Goal: Task Accomplishment & Management: Complete application form

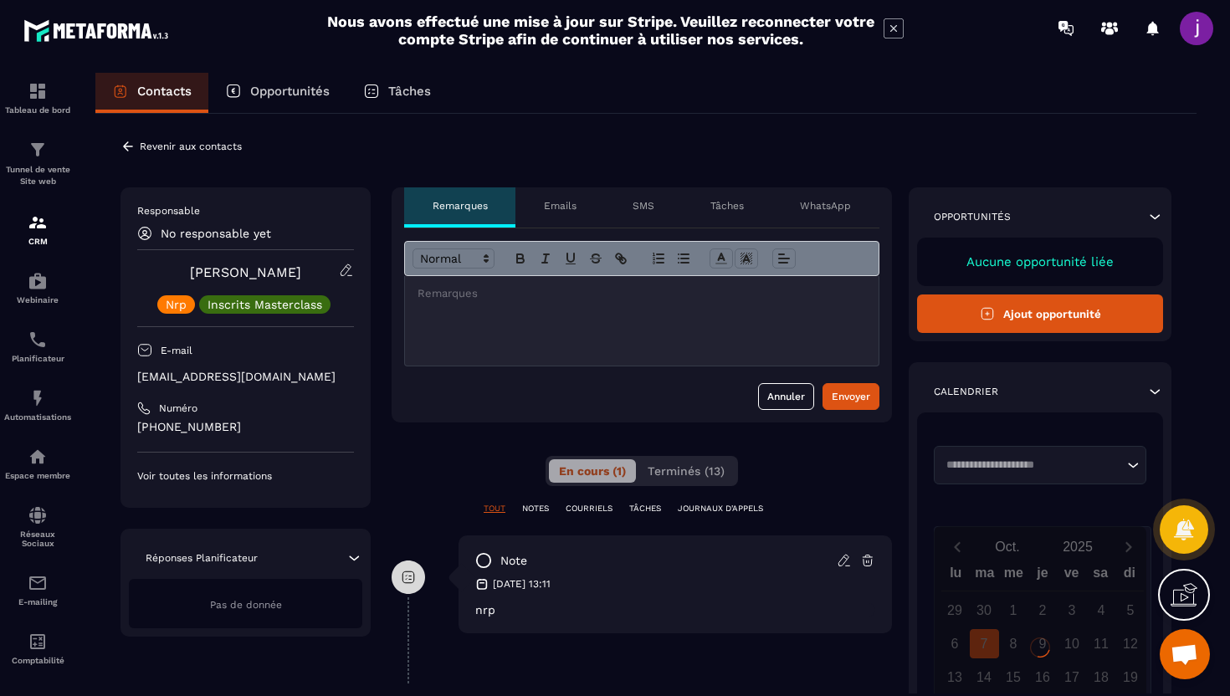
click at [841, 567] on icon at bounding box center [844, 560] width 15 height 15
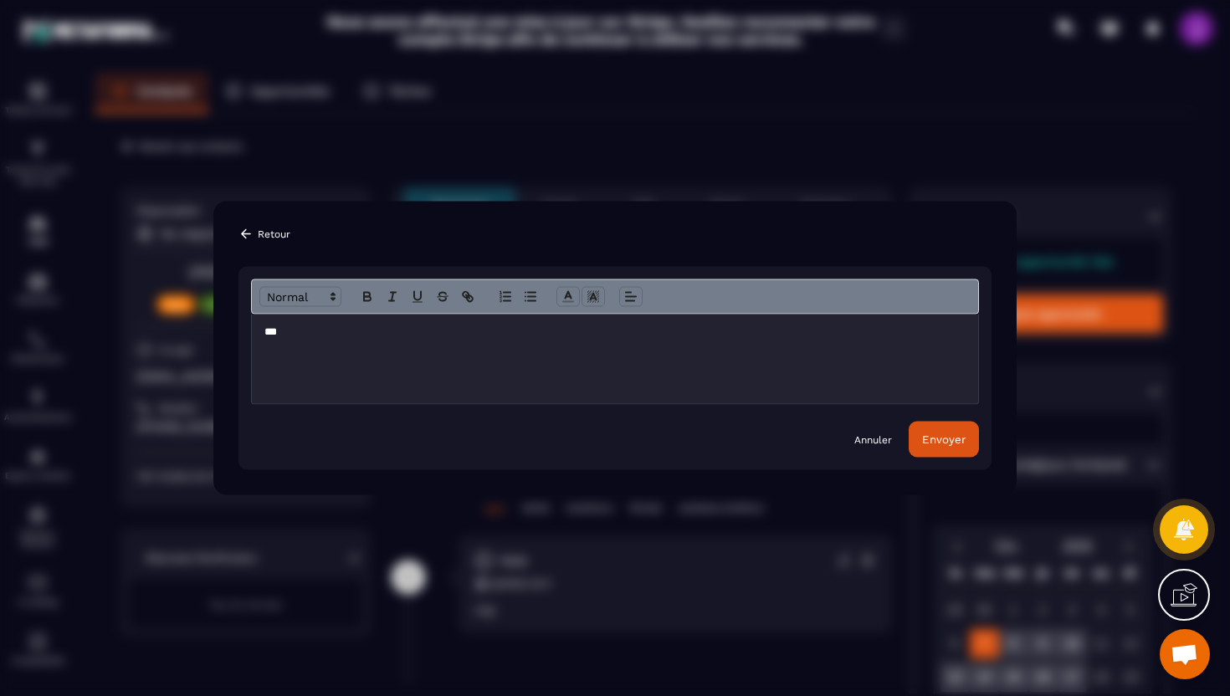
click at [624, 358] on div "***" at bounding box center [615, 360] width 726 height 90
click at [927, 453] on button "Envoyer" at bounding box center [943, 440] width 70 height 36
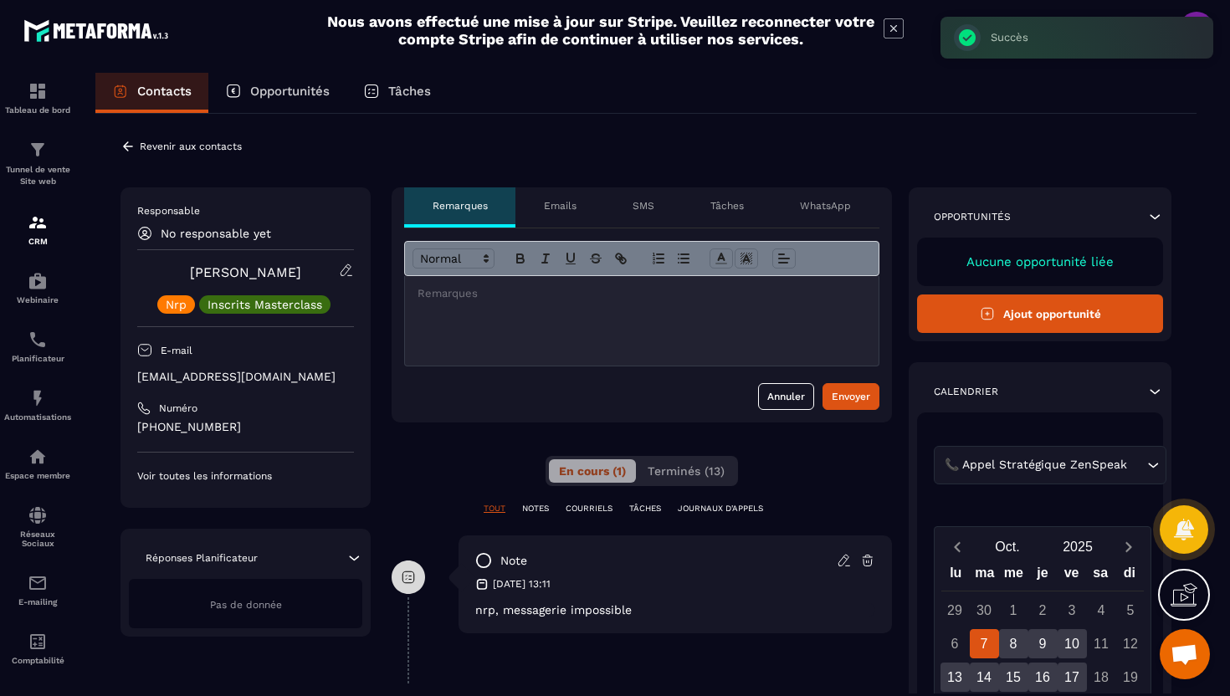
click at [131, 152] on icon at bounding box center [127, 146] width 15 height 15
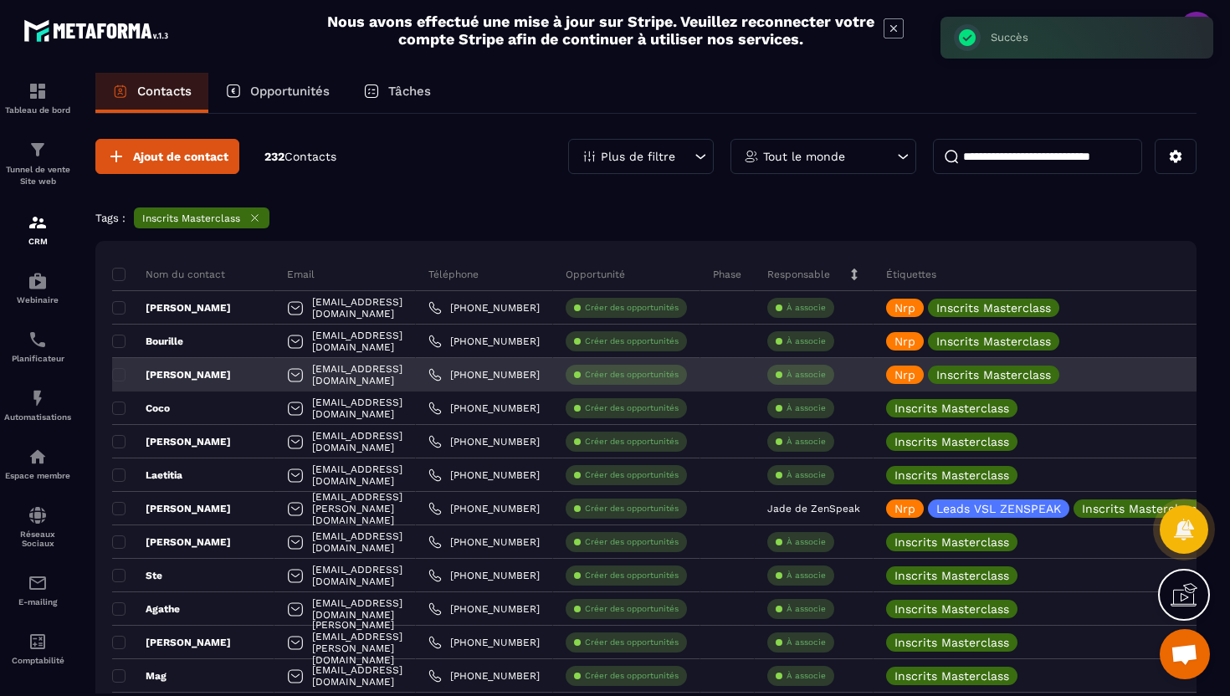
scroll to position [43, 0]
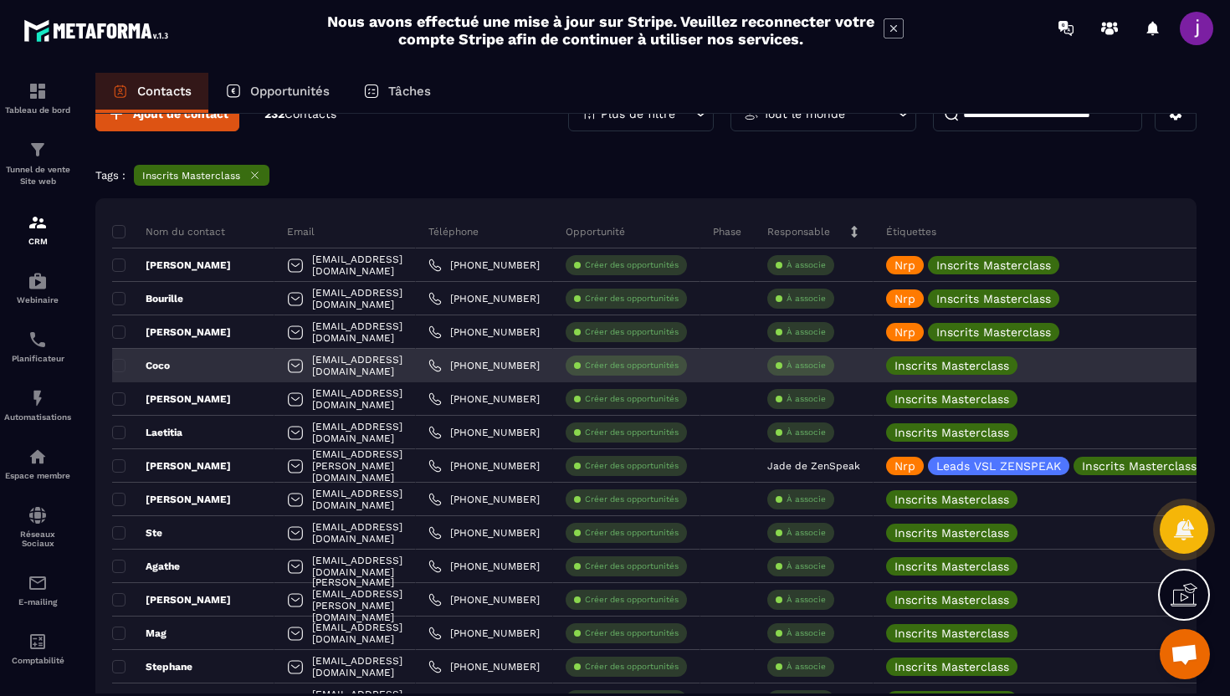
click at [249, 366] on div "Coco" at bounding box center [193, 365] width 162 height 33
